Goal: Check status: Check status

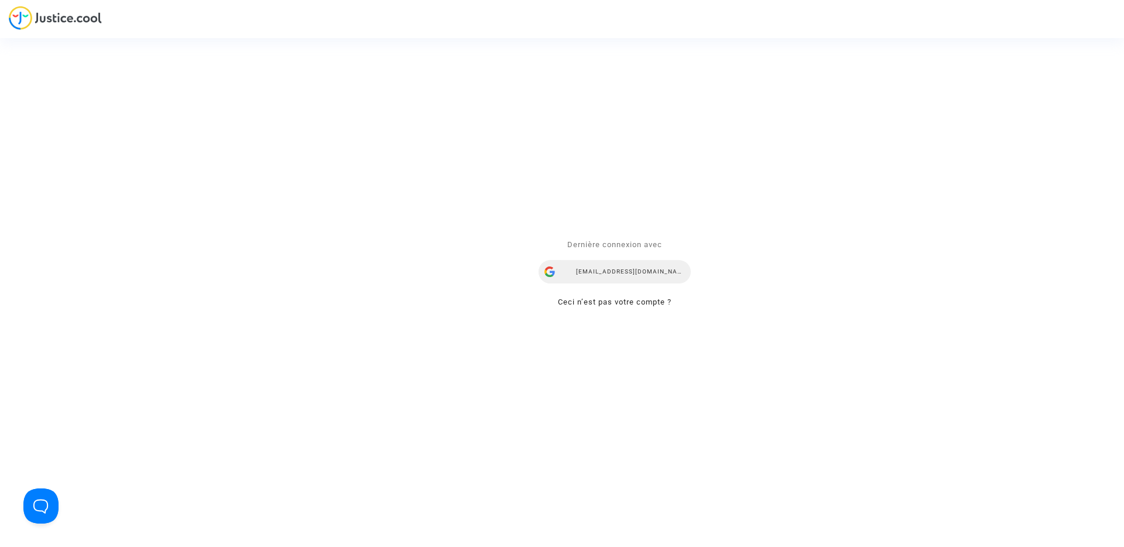
click at [589, 273] on div "[EMAIL_ADDRESS][DOMAIN_NAME]" at bounding box center [615, 272] width 152 height 23
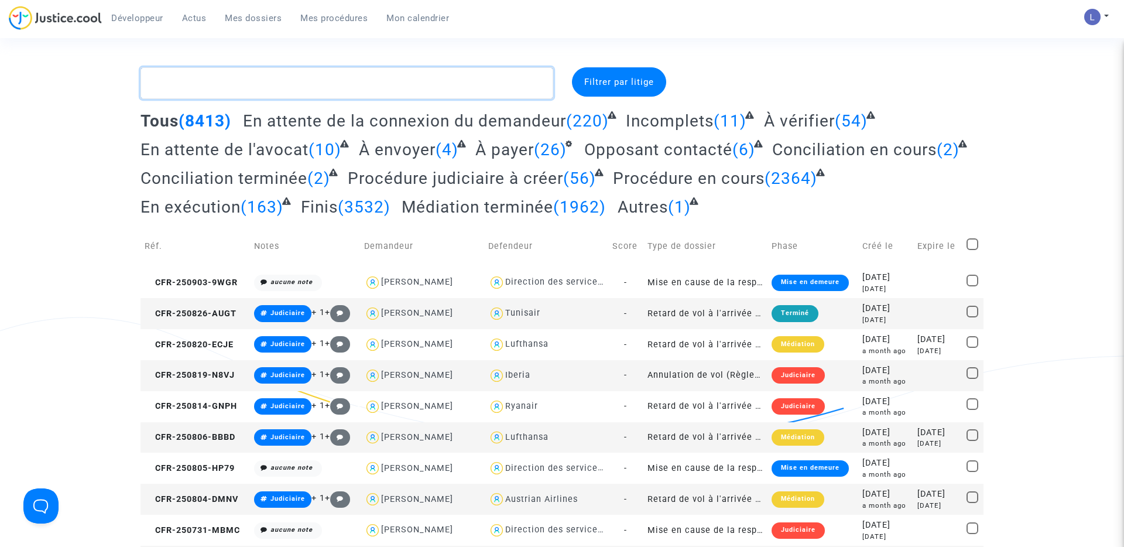
click at [268, 74] on textarea at bounding box center [346, 83] width 413 height 32
paste textarea "CFR-200327-H6KM"
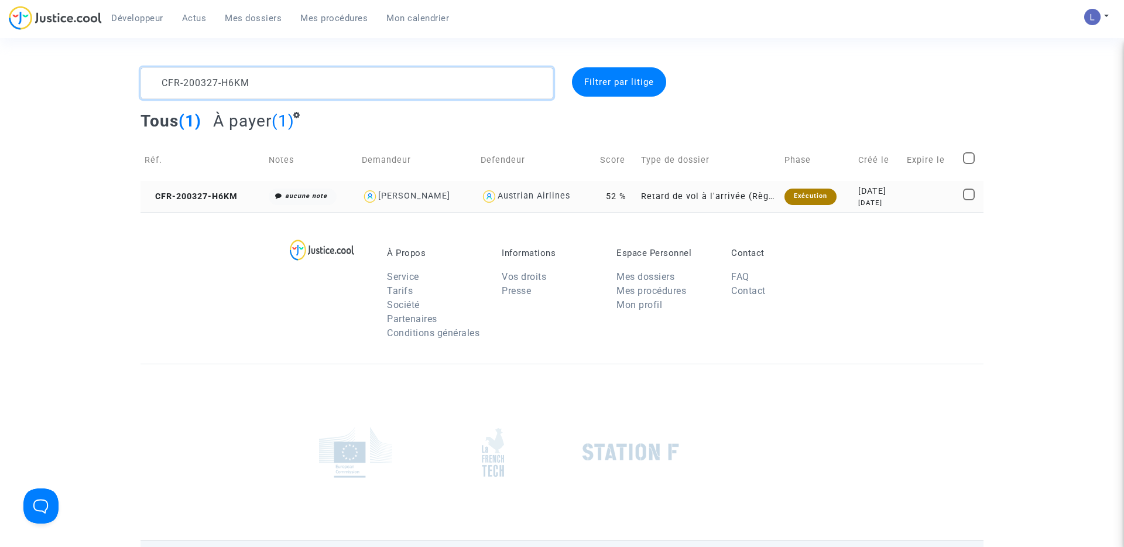
type textarea "CFR-200327-H6KM"
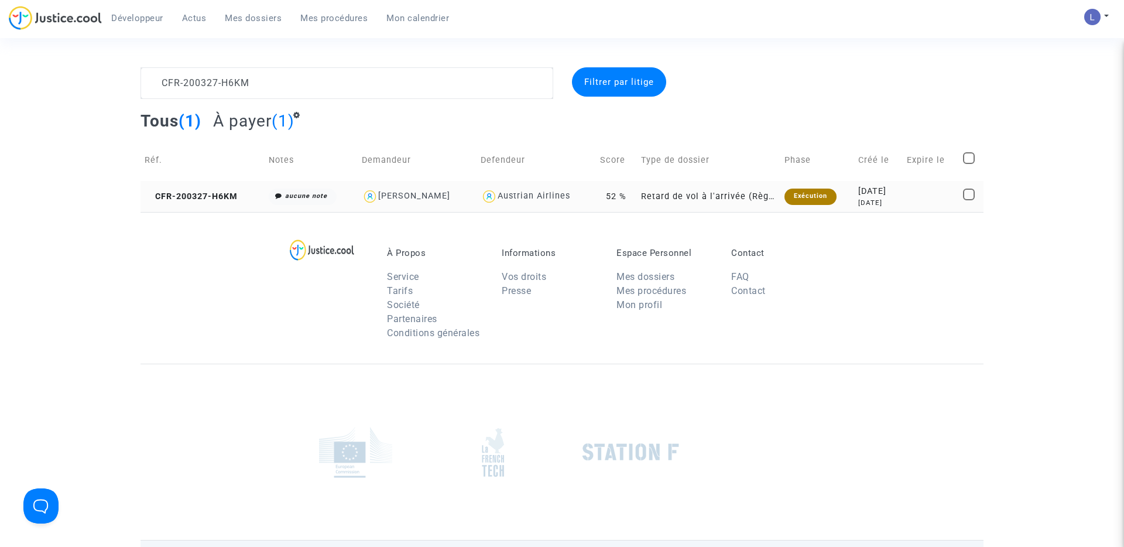
click at [180, 201] on td "CFR-200327-H6KM" at bounding box center [202, 196] width 124 height 31
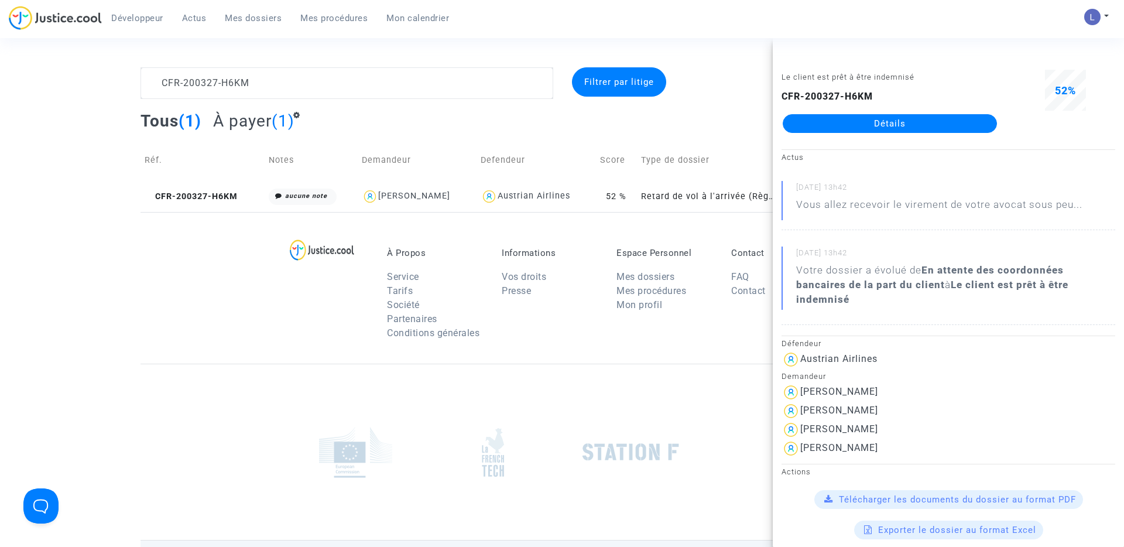
click at [898, 126] on link "Détails" at bounding box center [890, 123] width 214 height 19
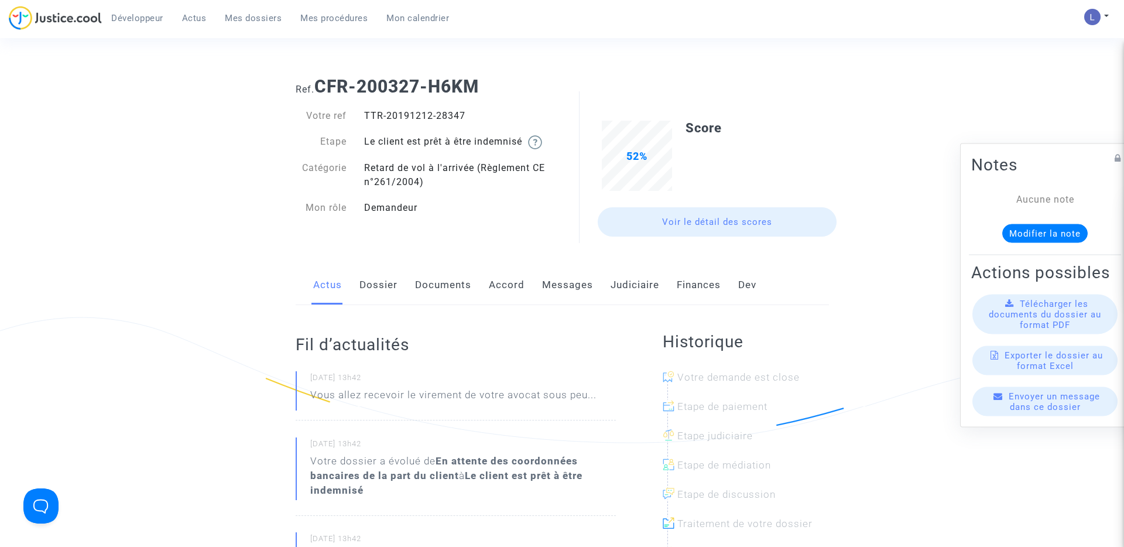
click at [642, 288] on link "Judiciaire" at bounding box center [635, 285] width 49 height 39
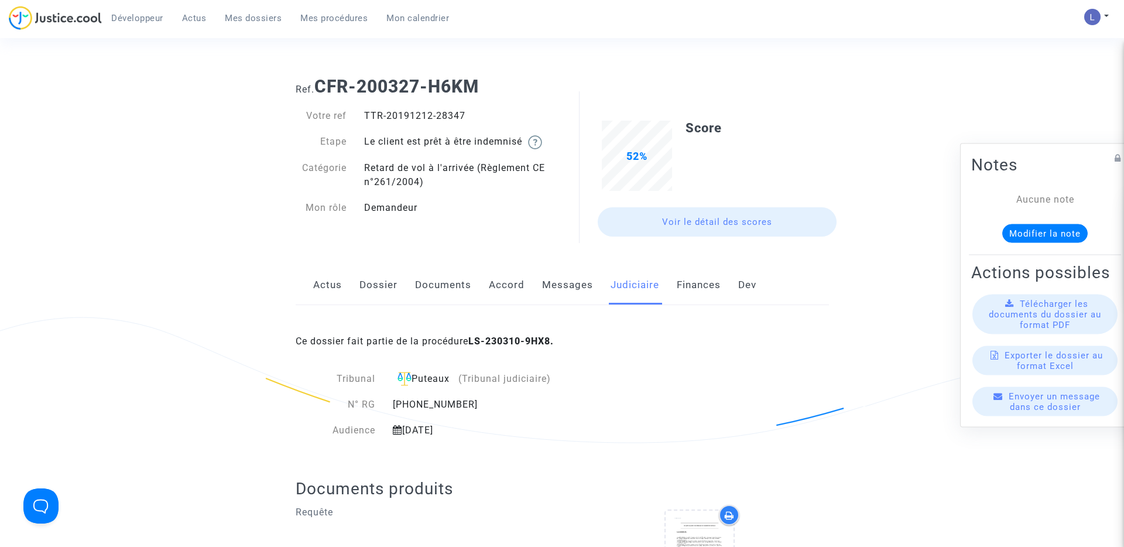
scroll to position [401, 0]
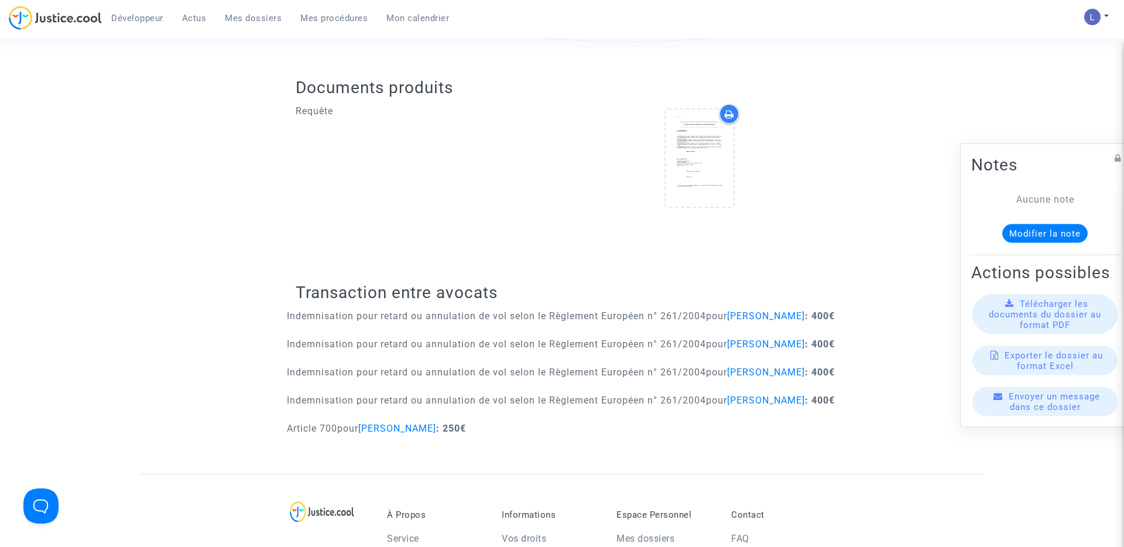
click at [249, 20] on span "Mes dossiers" at bounding box center [253, 18] width 57 height 11
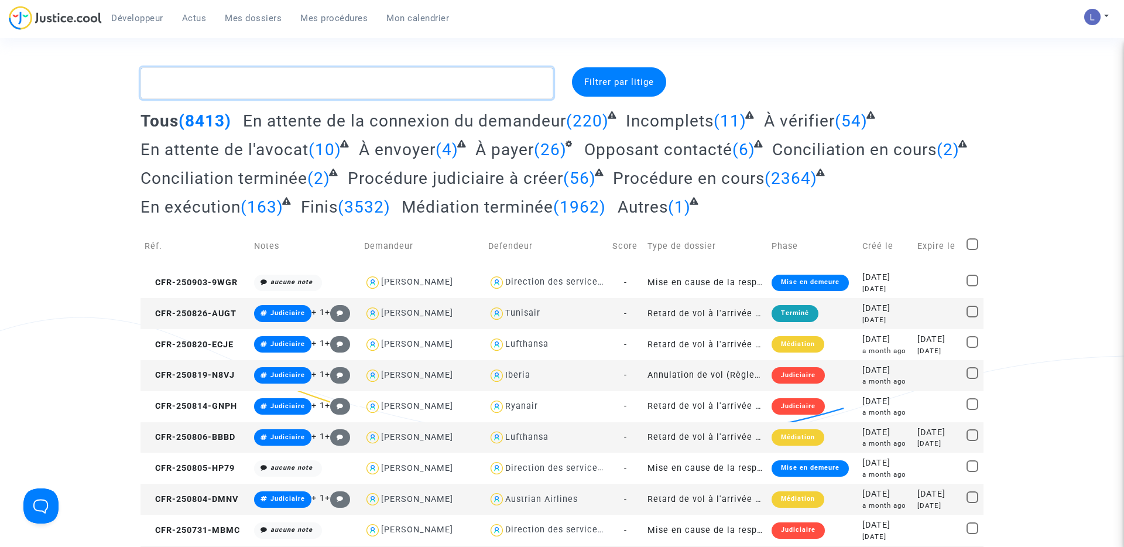
click at [236, 89] on textarea at bounding box center [346, 83] width 413 height 32
paste textarea "CFR-240926-8N8Q"
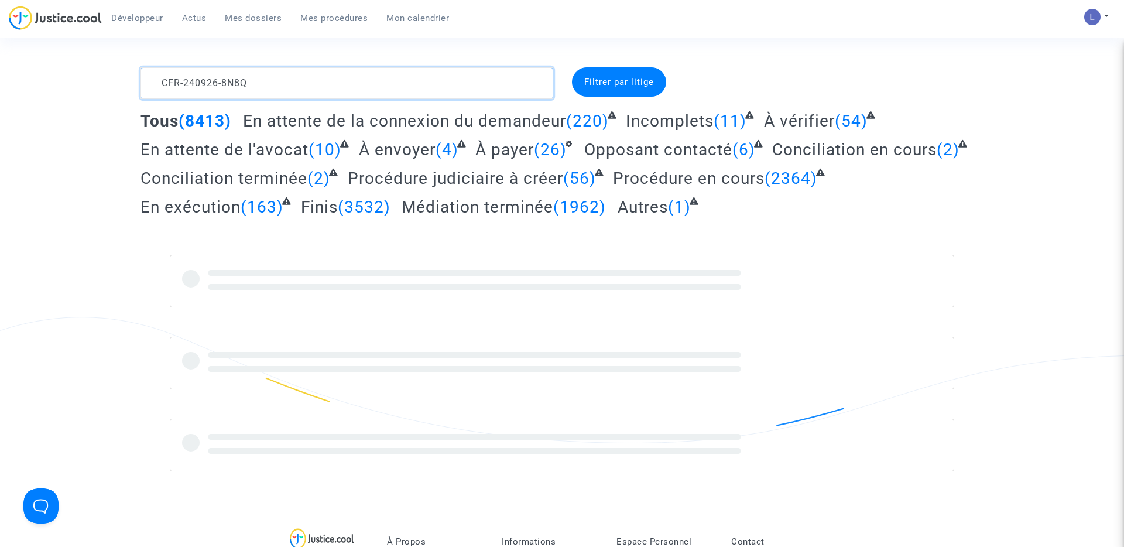
type textarea "CFR-240926-8N8Q"
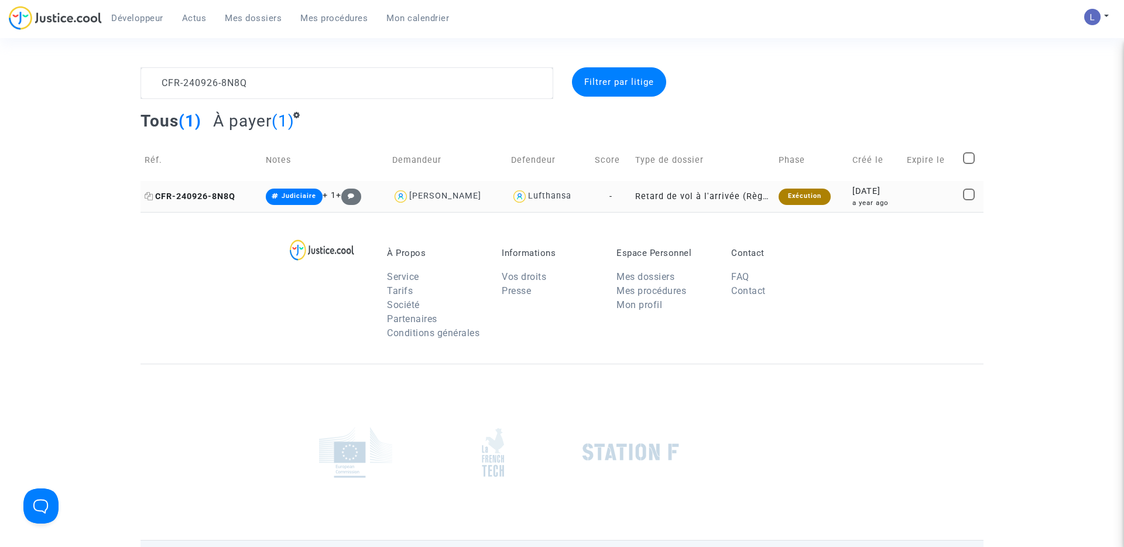
click at [220, 197] on span "CFR-240926-8N8Q" at bounding box center [190, 196] width 91 height 10
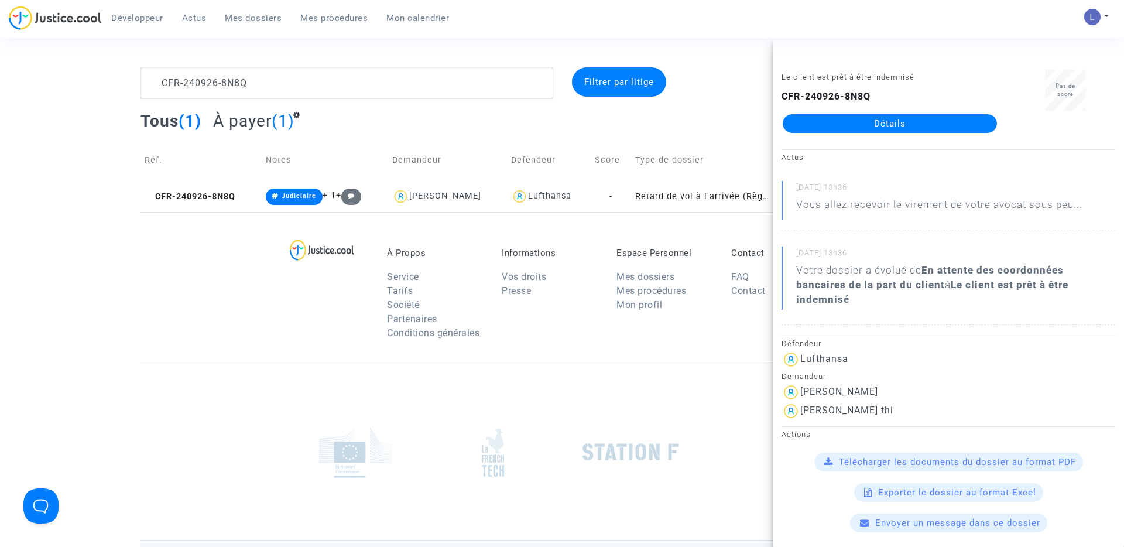
click at [915, 135] on div "Le client est prêt à être indemnisé CFR-240926-8N8Q Détails" at bounding box center [890, 107] width 234 height 74
click at [908, 127] on link "Détails" at bounding box center [890, 123] width 214 height 19
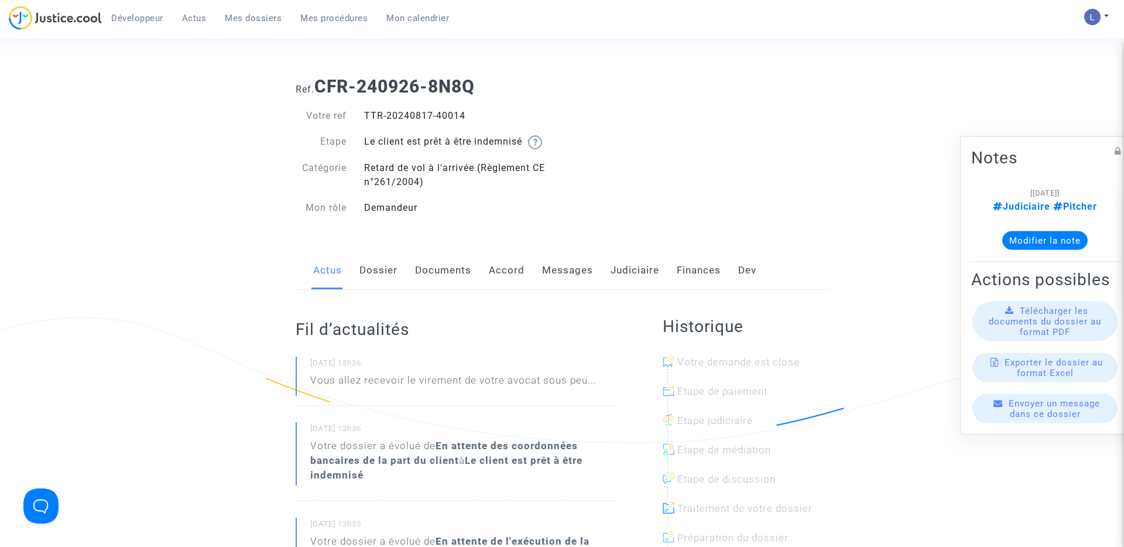
click at [632, 272] on link "Judiciaire" at bounding box center [635, 270] width 49 height 39
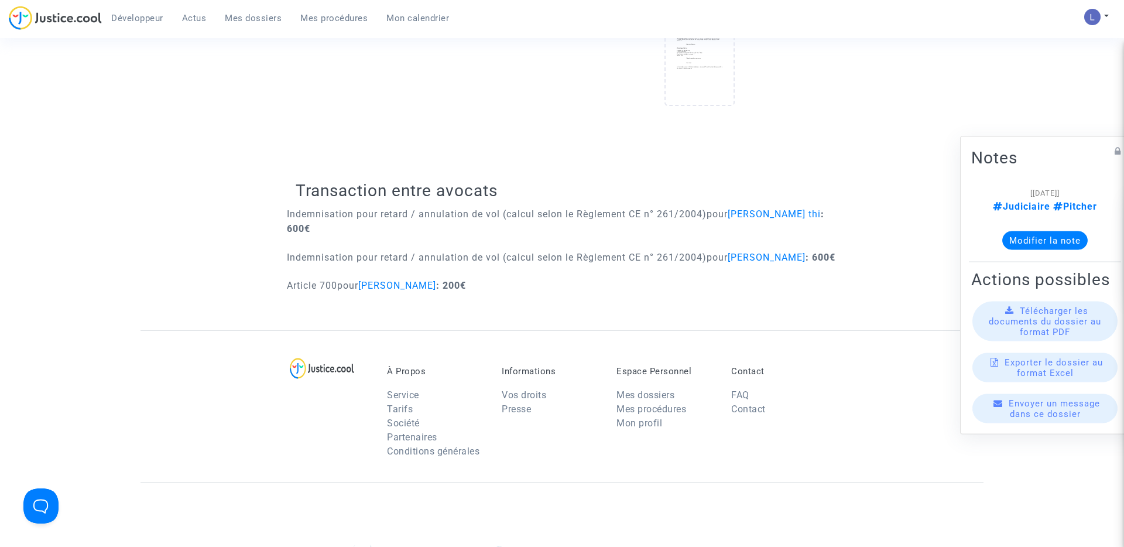
scroll to position [485, 0]
click at [269, 14] on span "Mes dossiers" at bounding box center [253, 18] width 57 height 11
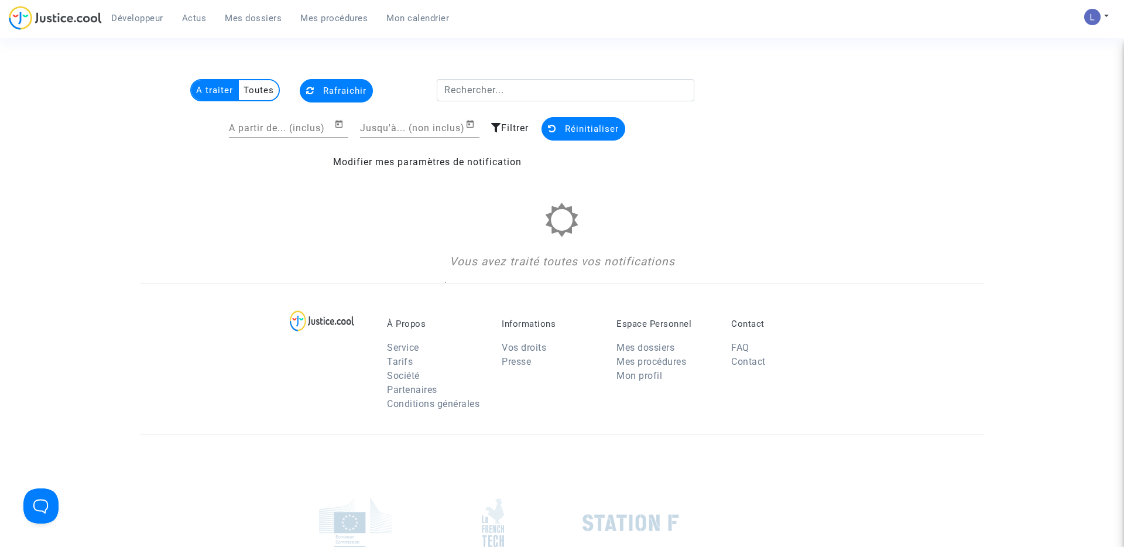
click at [249, 20] on span "Mes dossiers" at bounding box center [253, 18] width 57 height 11
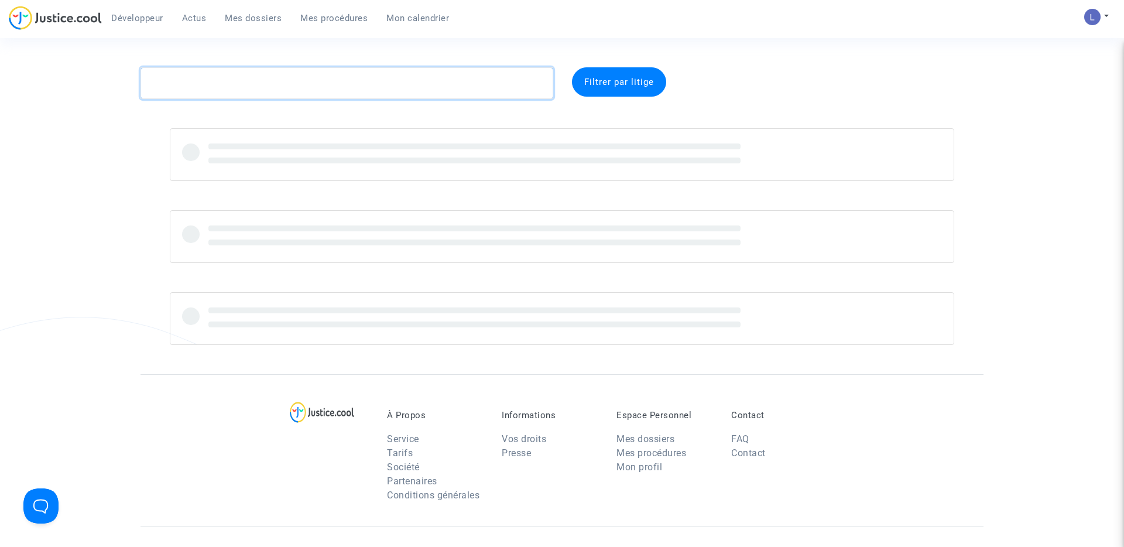
click at [218, 83] on textarea at bounding box center [346, 83] width 413 height 32
paste textarea "CFR-241202-9VEE"
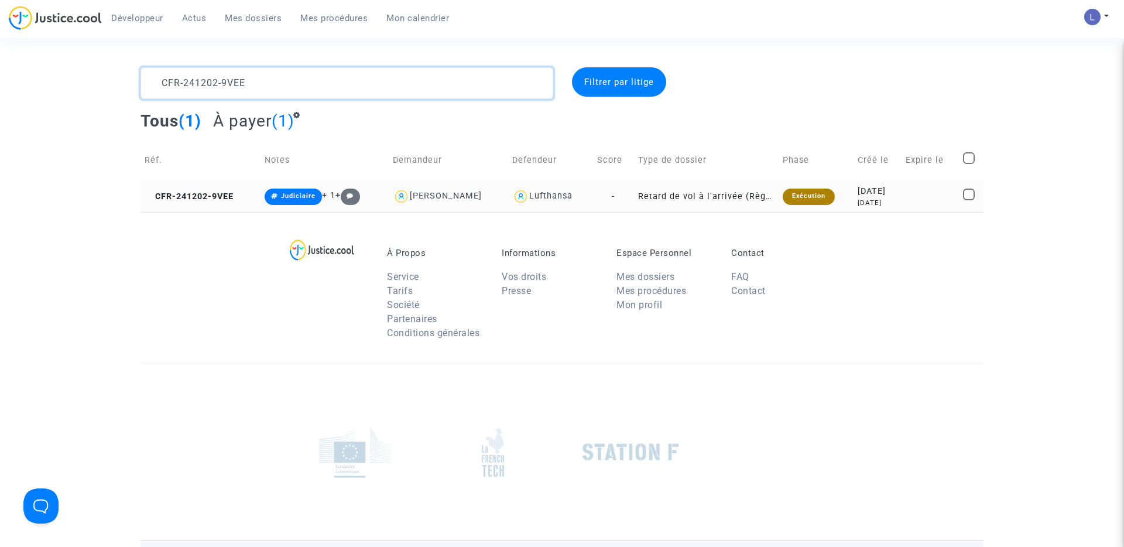
type textarea "CFR-241202-9VEE"
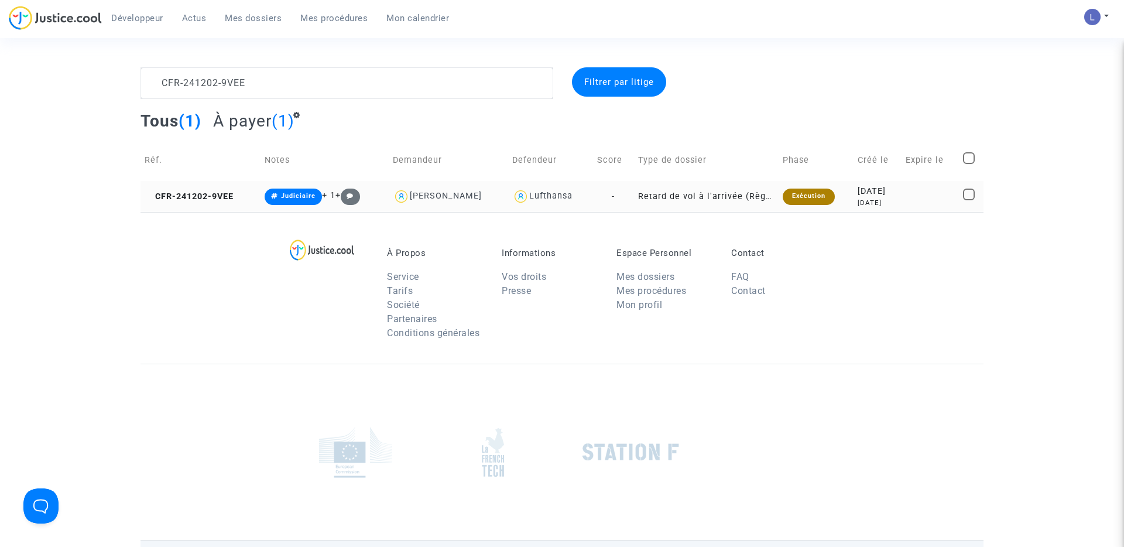
click at [198, 190] on td "CFR-241202-9VEE" at bounding box center [200, 196] width 120 height 31
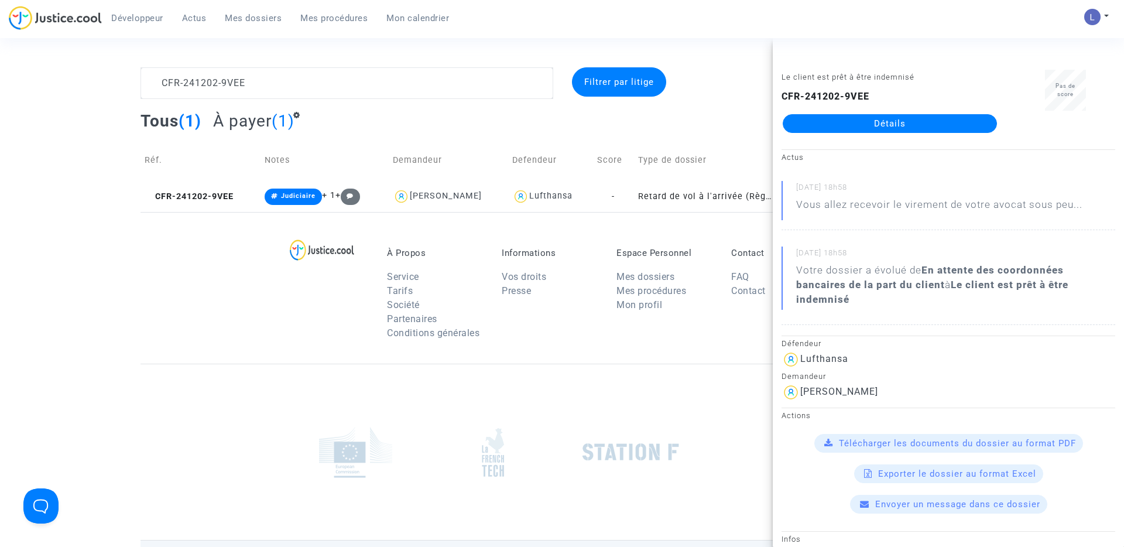
click at [829, 116] on link "Détails" at bounding box center [890, 123] width 214 height 19
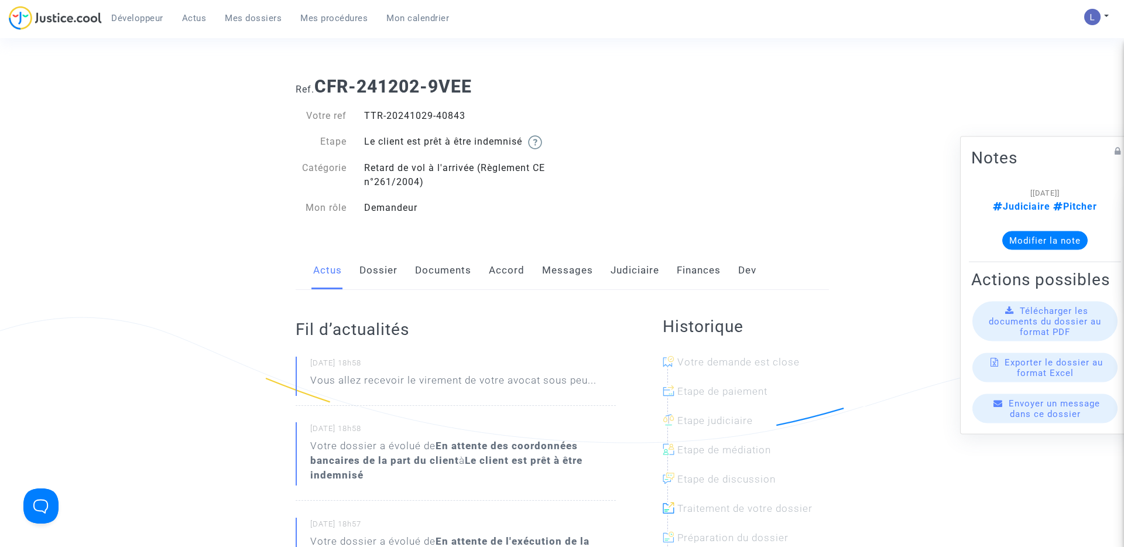
click at [625, 269] on link "Judiciaire" at bounding box center [635, 270] width 49 height 39
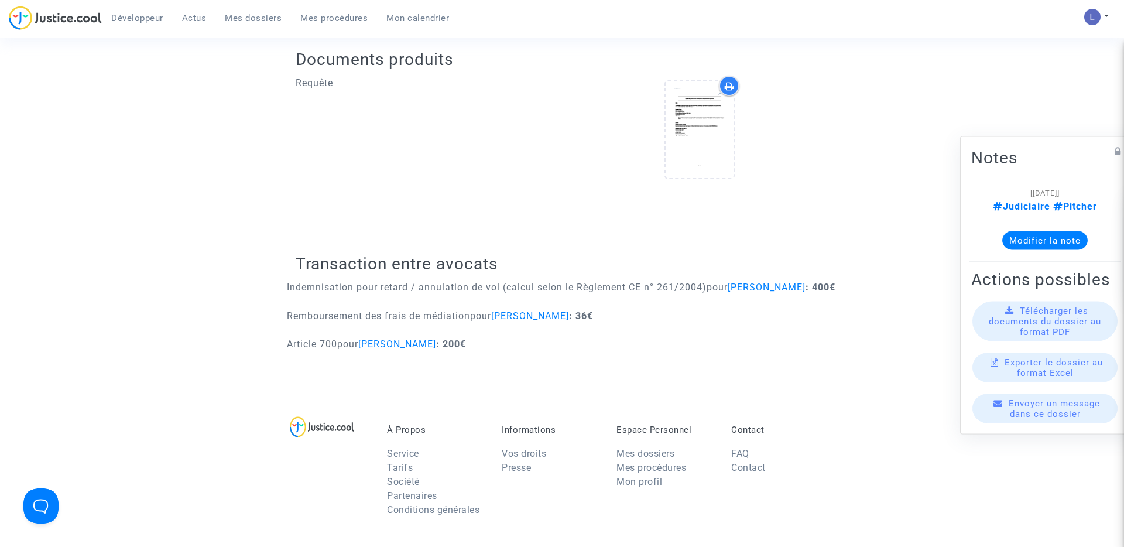
scroll to position [418, 0]
click at [259, 22] on span "Mes dossiers" at bounding box center [253, 18] width 57 height 11
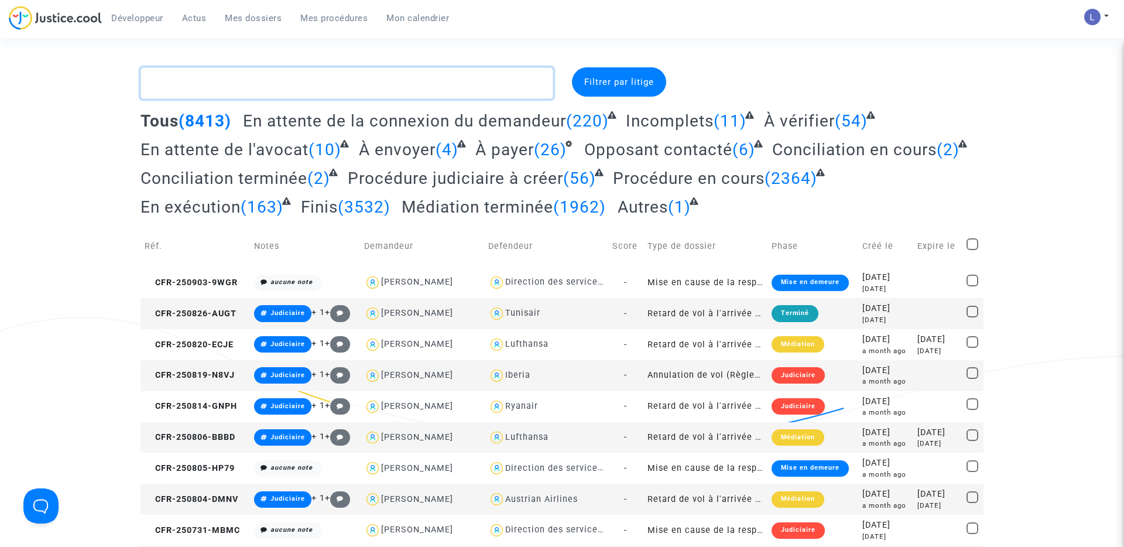
click at [311, 73] on textarea at bounding box center [346, 83] width 413 height 32
paste textarea "CFR-240922-UVP9"
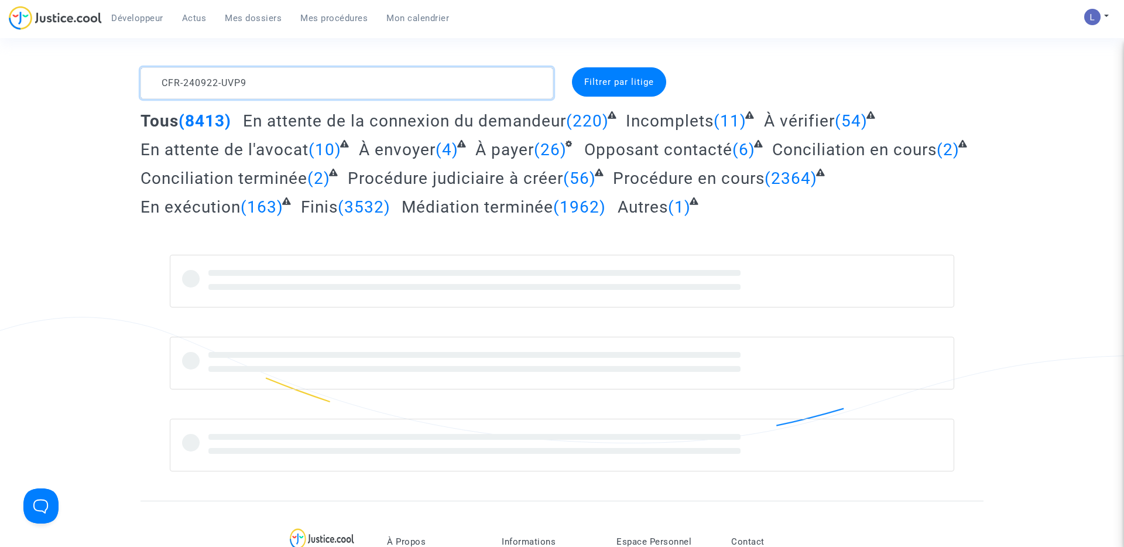
type textarea "CFR-240922-UVP9"
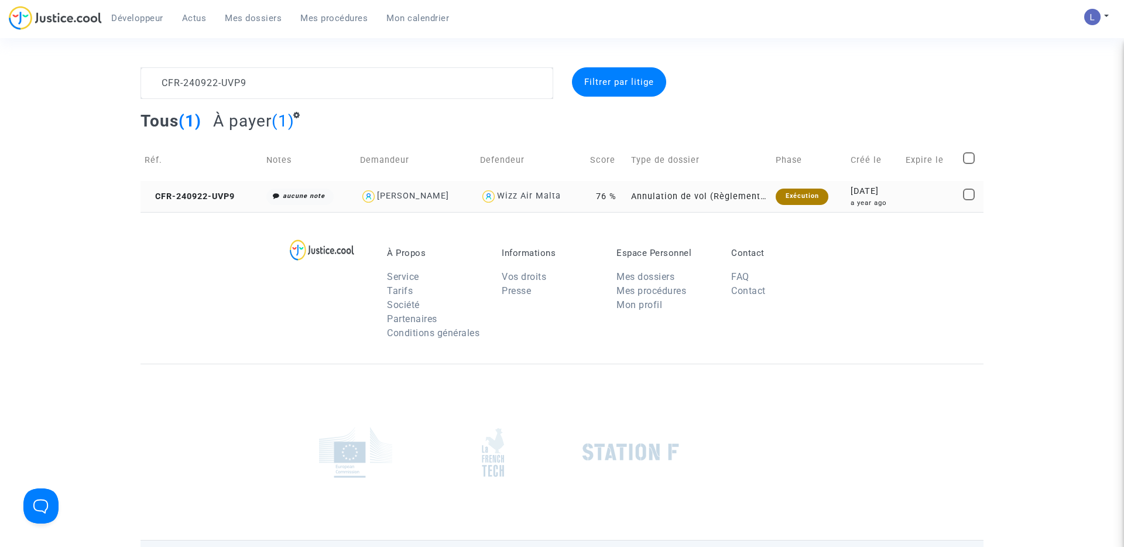
click at [195, 183] on td "CFR-240922-UVP9" at bounding box center [201, 196] width 122 height 31
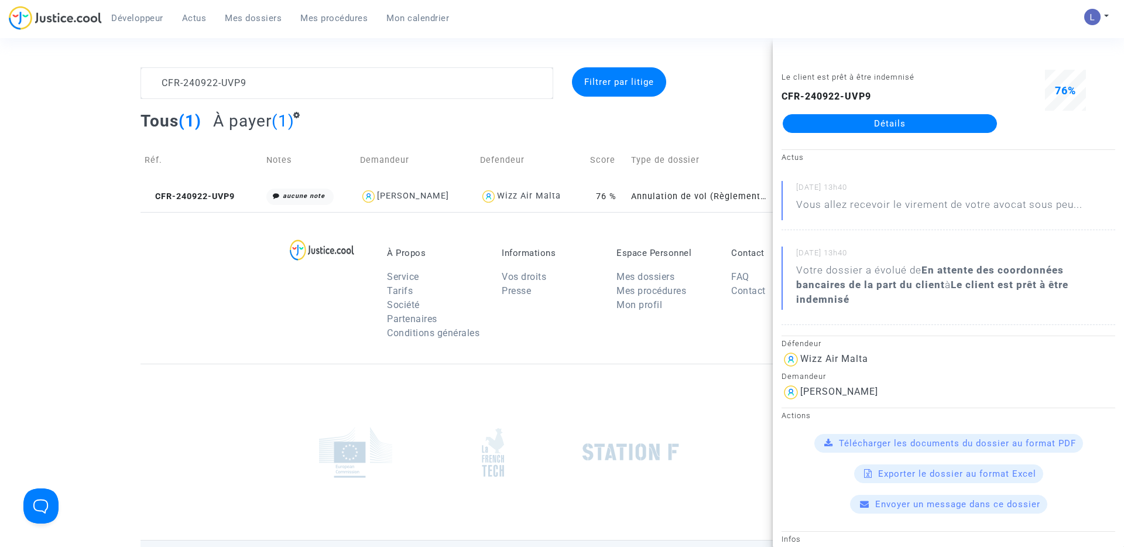
click at [919, 124] on link "Détails" at bounding box center [890, 123] width 214 height 19
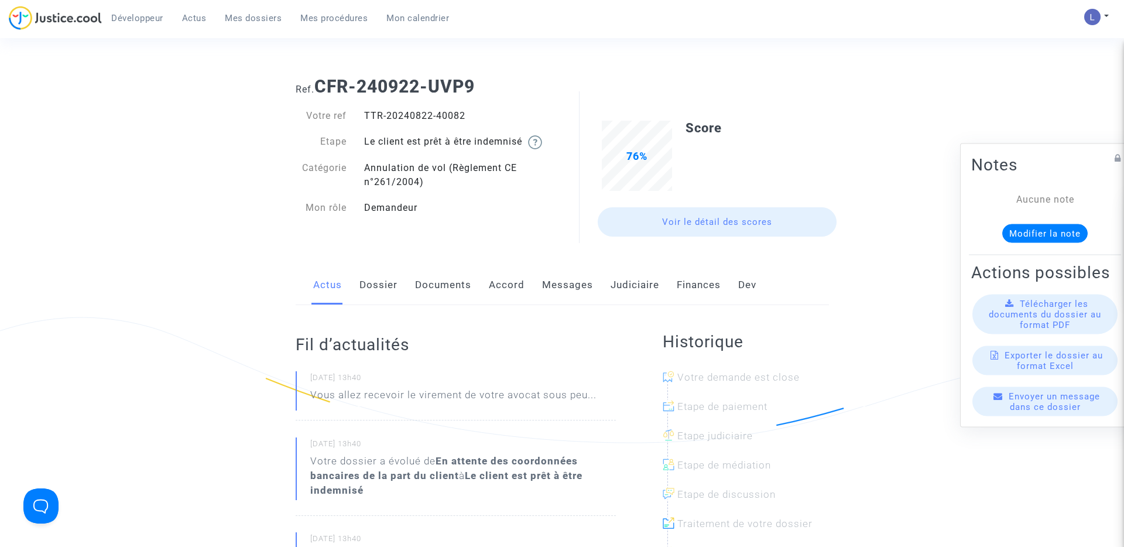
click at [627, 285] on link "Judiciaire" at bounding box center [635, 285] width 49 height 39
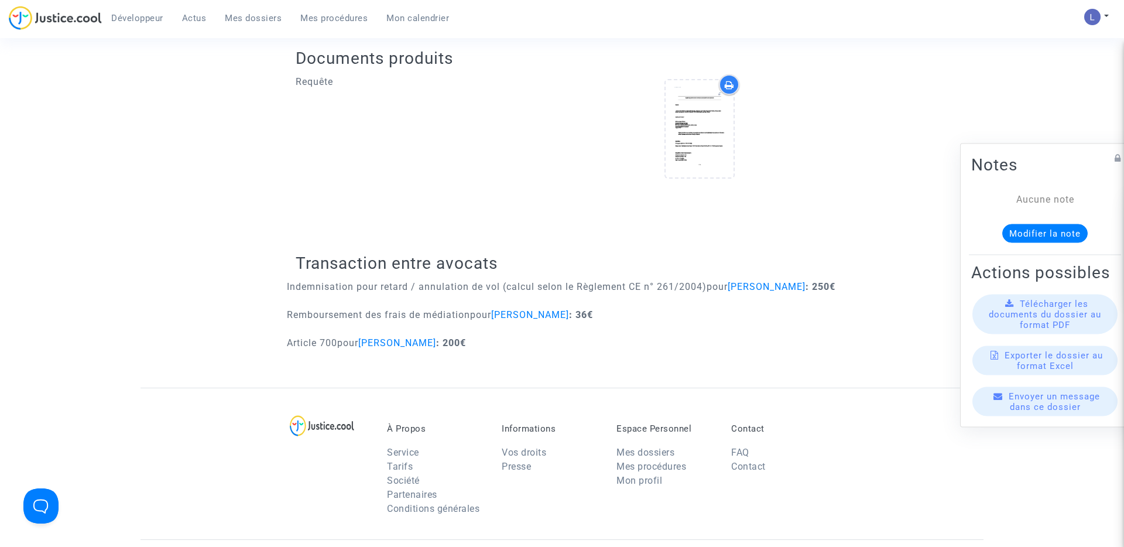
scroll to position [470, 0]
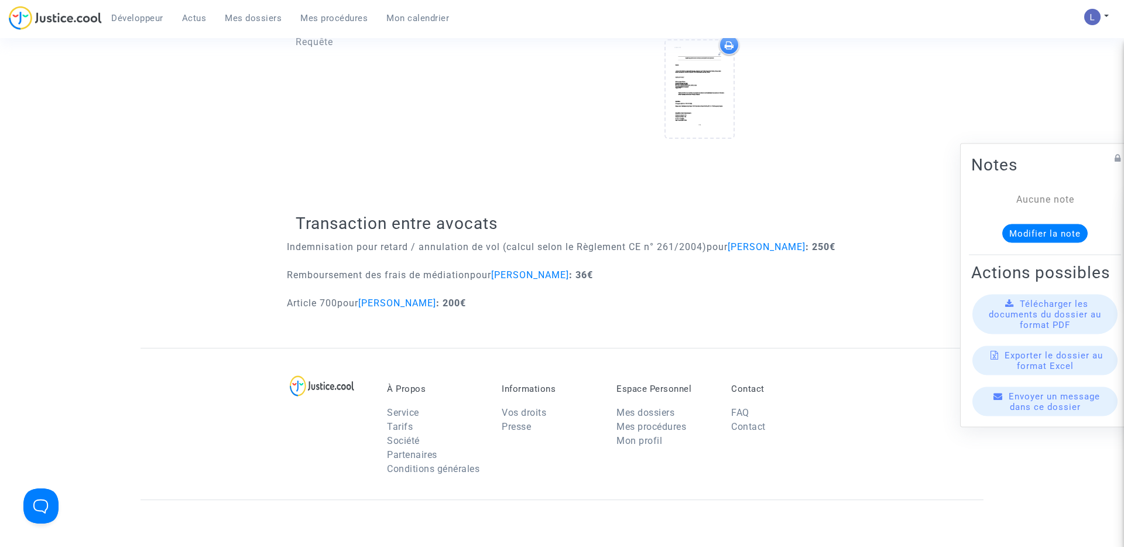
click at [256, 18] on span "Mes dossiers" at bounding box center [253, 18] width 57 height 11
